Goal: Task Accomplishment & Management: Manage account settings

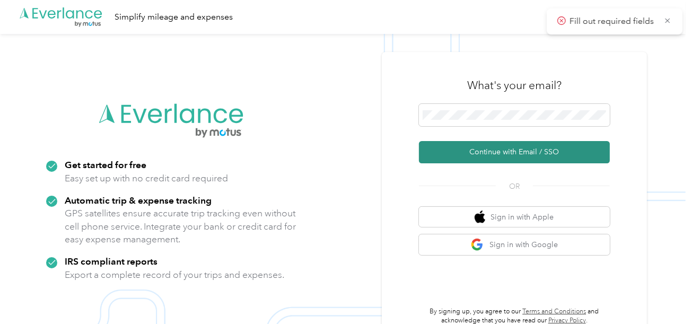
click at [474, 151] on button "Continue with Email / SSO" at bounding box center [514, 152] width 191 height 22
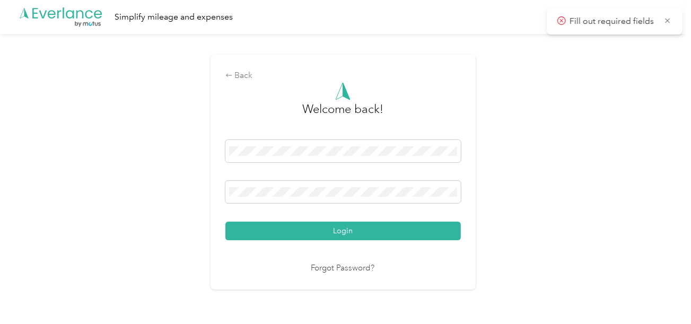
drag, startPoint x: 363, startPoint y: 234, endPoint x: 440, endPoint y: 217, distance: 78.7
click at [364, 233] on button "Login" at bounding box center [342, 231] width 235 height 19
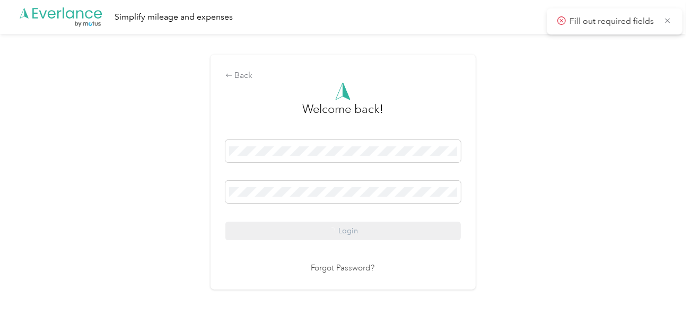
drag, startPoint x: 511, startPoint y: 201, endPoint x: 694, endPoint y: 216, distance: 183.5
click at [515, 201] on div "Back Welcome back! Login Forgot Password?" at bounding box center [343, 176] width 686 height 285
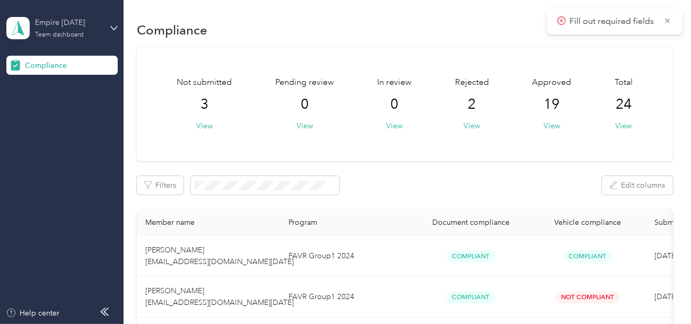
click at [91, 20] on div "Empire [DATE]" at bounding box center [68, 22] width 66 height 11
click at [54, 106] on div "Log out" at bounding box center [35, 111] width 41 height 11
